Goal: Register for event/course

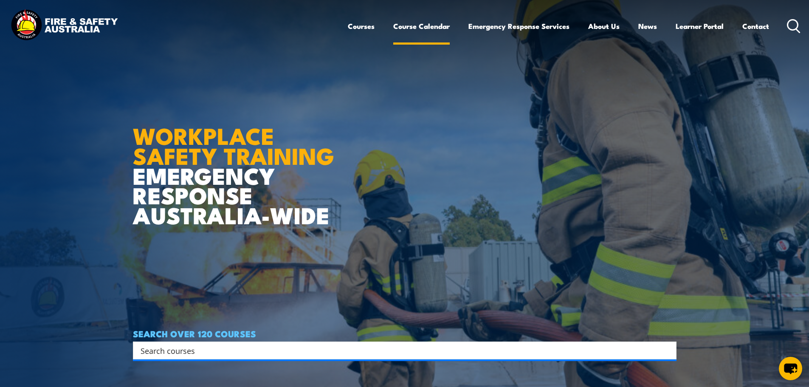
click at [420, 30] on link "Course Calendar" at bounding box center [421, 26] width 57 height 23
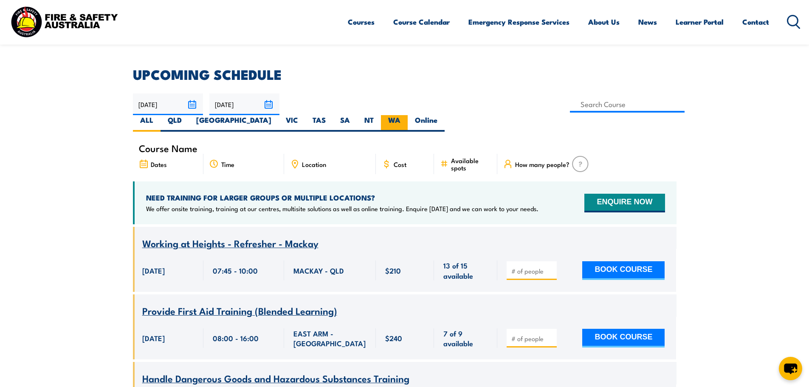
click at [408, 115] on label "WA" at bounding box center [394, 123] width 27 height 17
click at [406, 115] on input "WA" at bounding box center [404, 118] width 6 height 6
radio input "true"
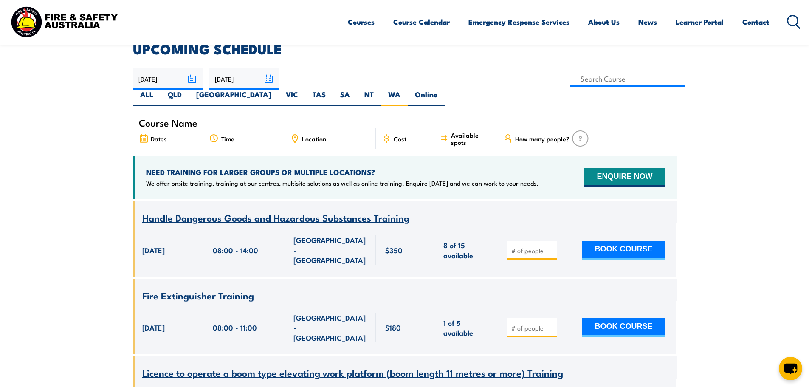
scroll to position [195, 0]
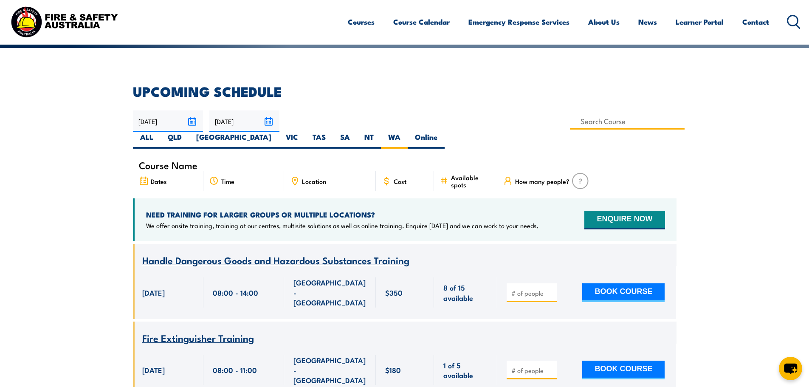
click at [570, 122] on input at bounding box center [627, 121] width 115 height 17
type input "white card"
